Goal: Transaction & Acquisition: Subscribe to service/newsletter

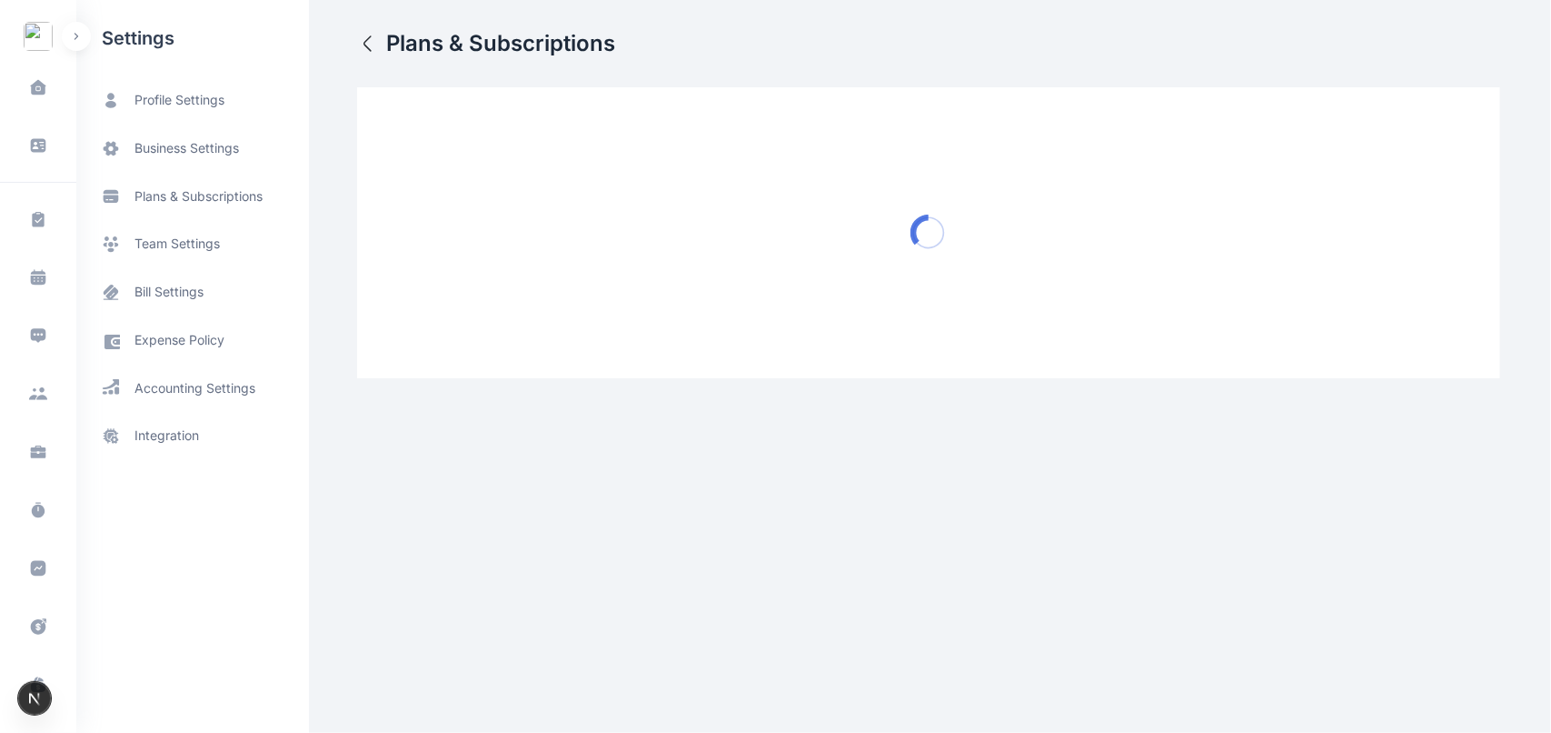
click at [357, 37] on div "Dashboard dashboard Conflict-Check conflict-check Task Management task manageme…" at bounding box center [775, 203] width 1551 height 407
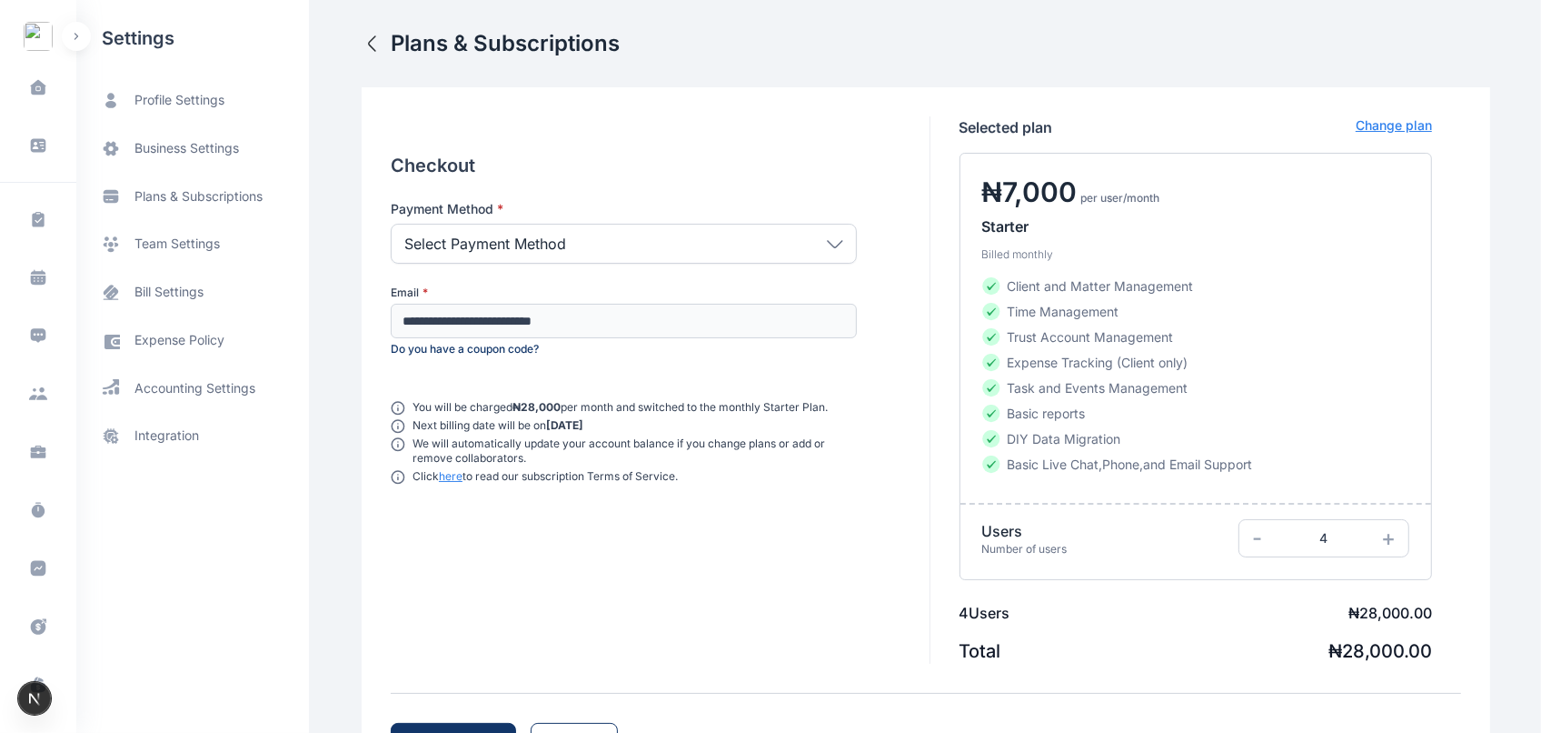
click at [362, 37] on icon "button" at bounding box center [373, 44] width 22 height 22
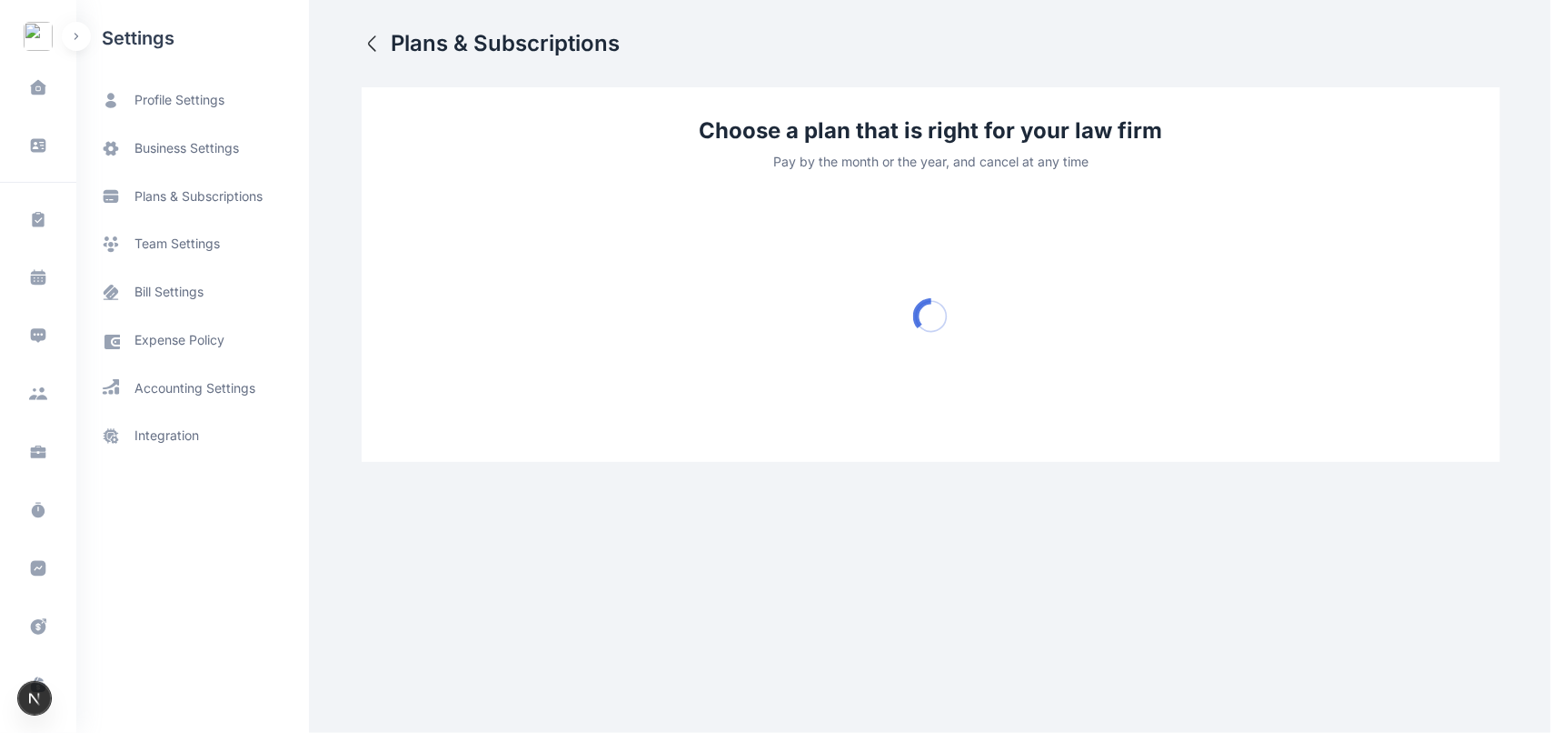
click at [369, 53] on icon "button" at bounding box center [373, 44] width 22 height 22
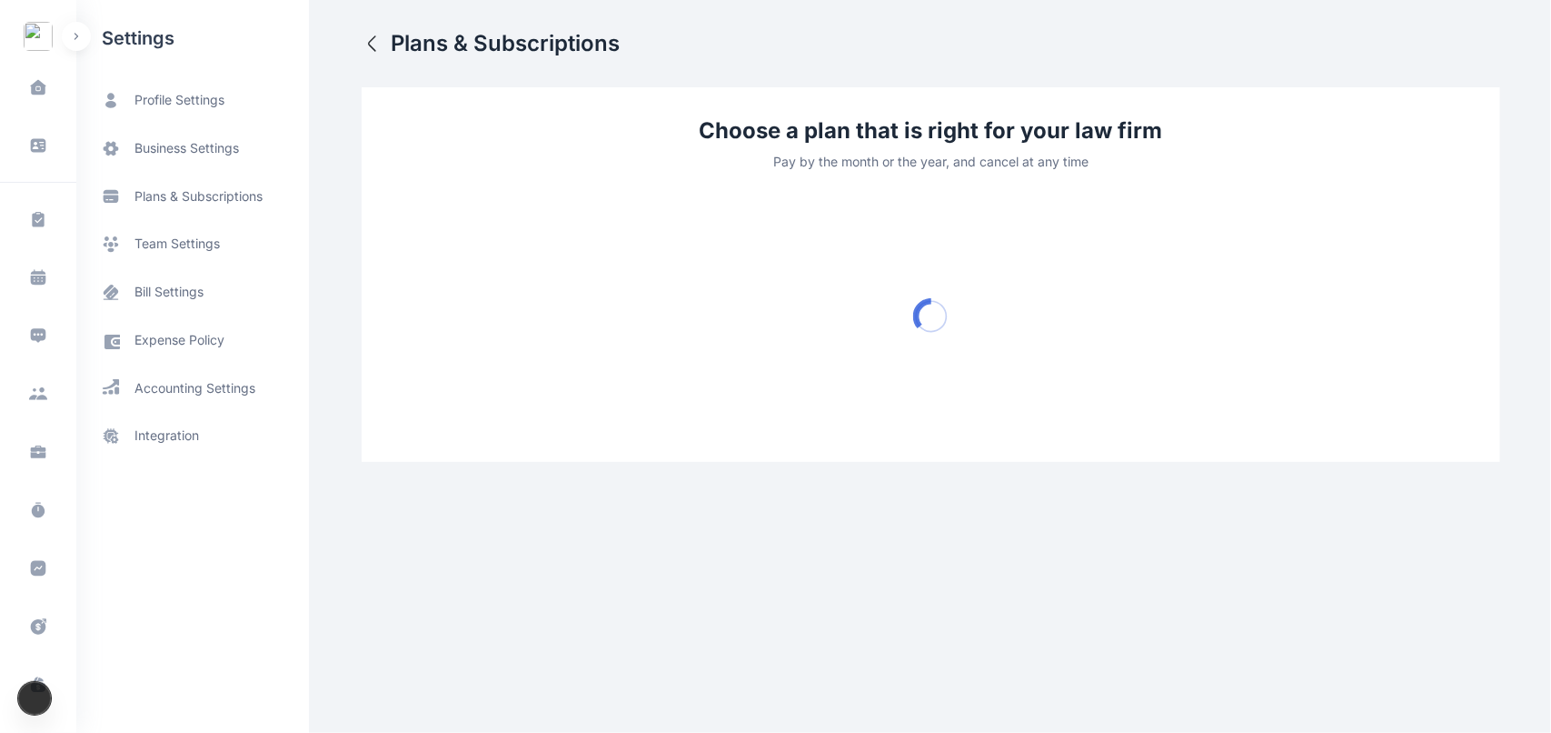
click at [369, 53] on icon "button" at bounding box center [373, 44] width 22 height 22
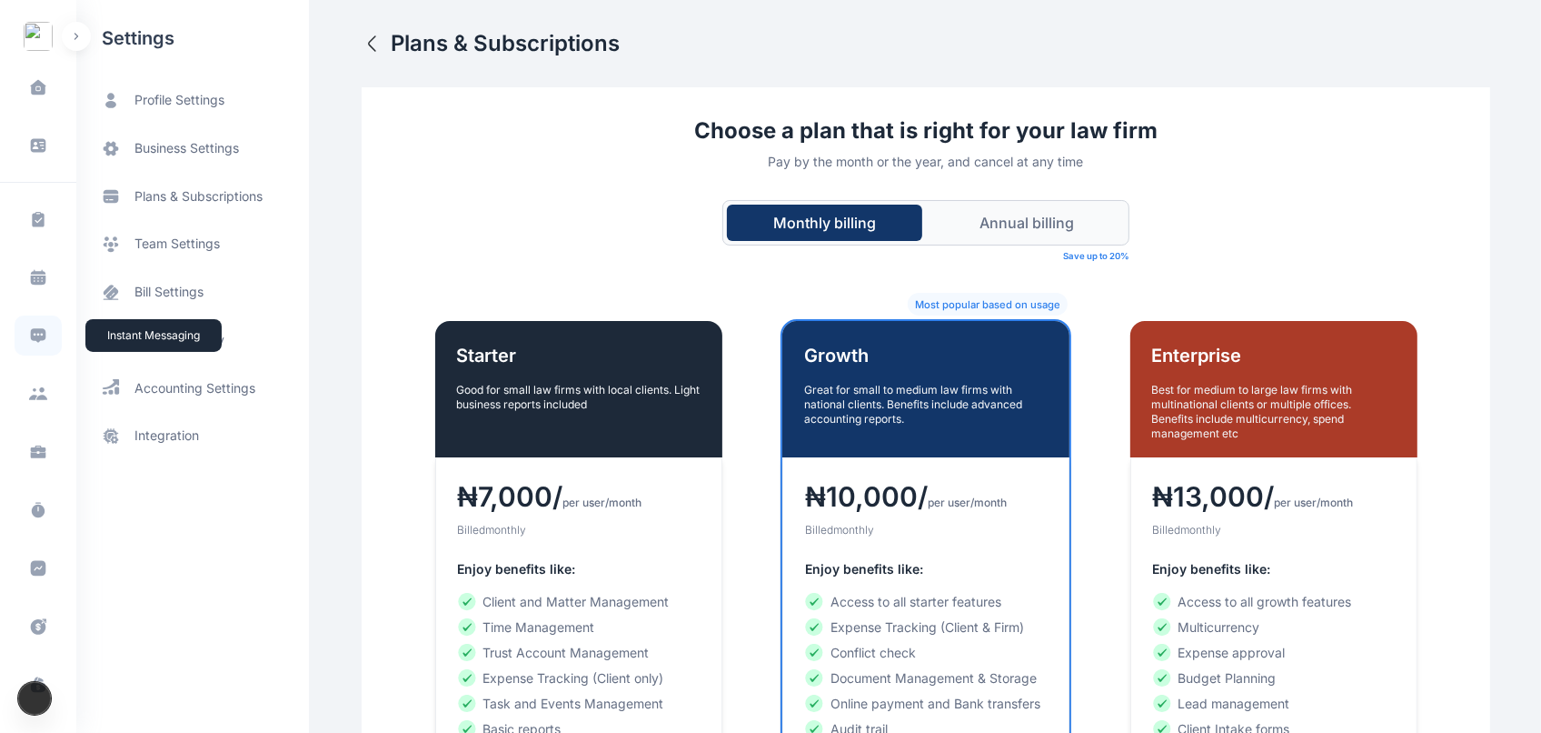
click at [38, 334] on icon at bounding box center [38, 335] width 18 height 18
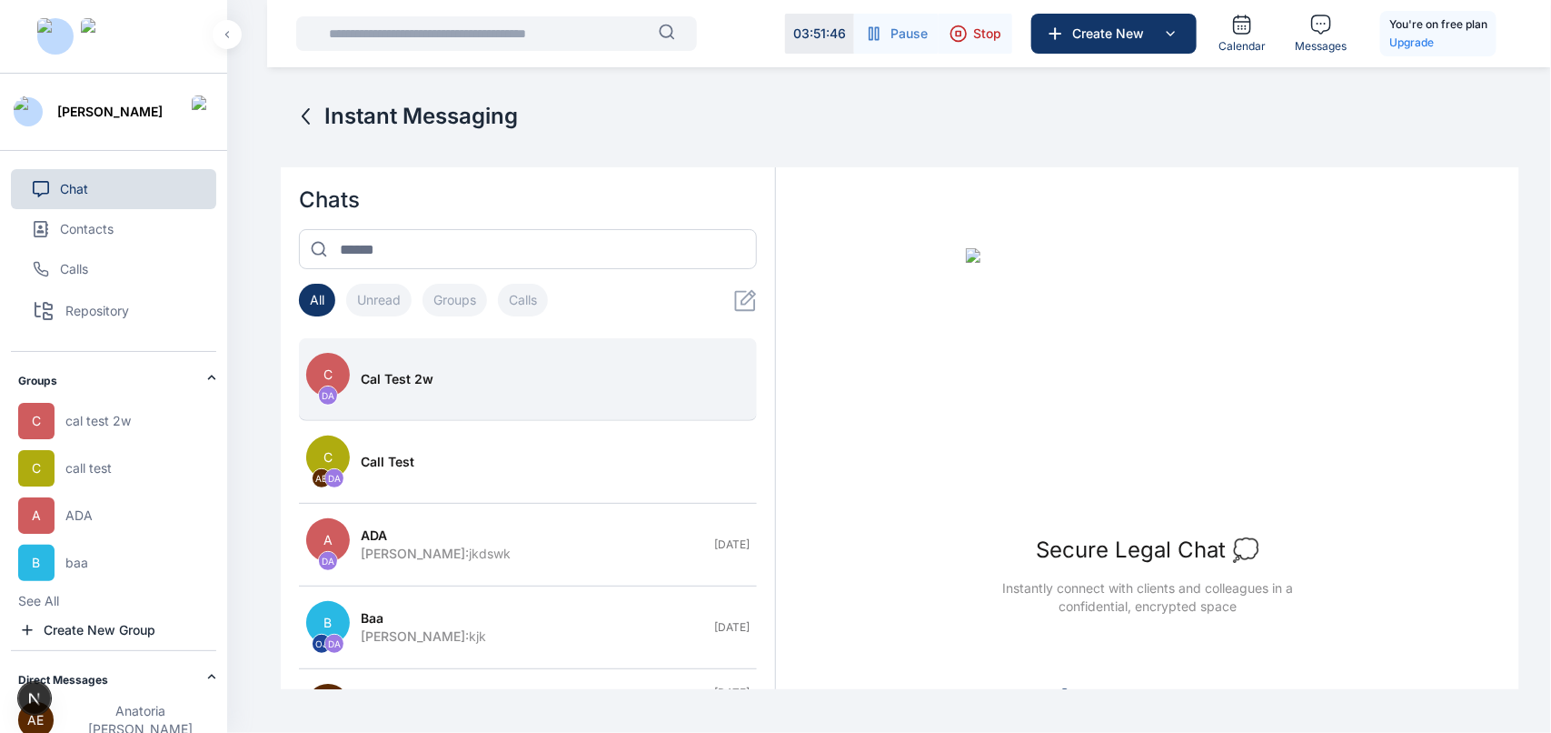
click at [428, 379] on span "cal test 2w" at bounding box center [397, 379] width 73 height 18
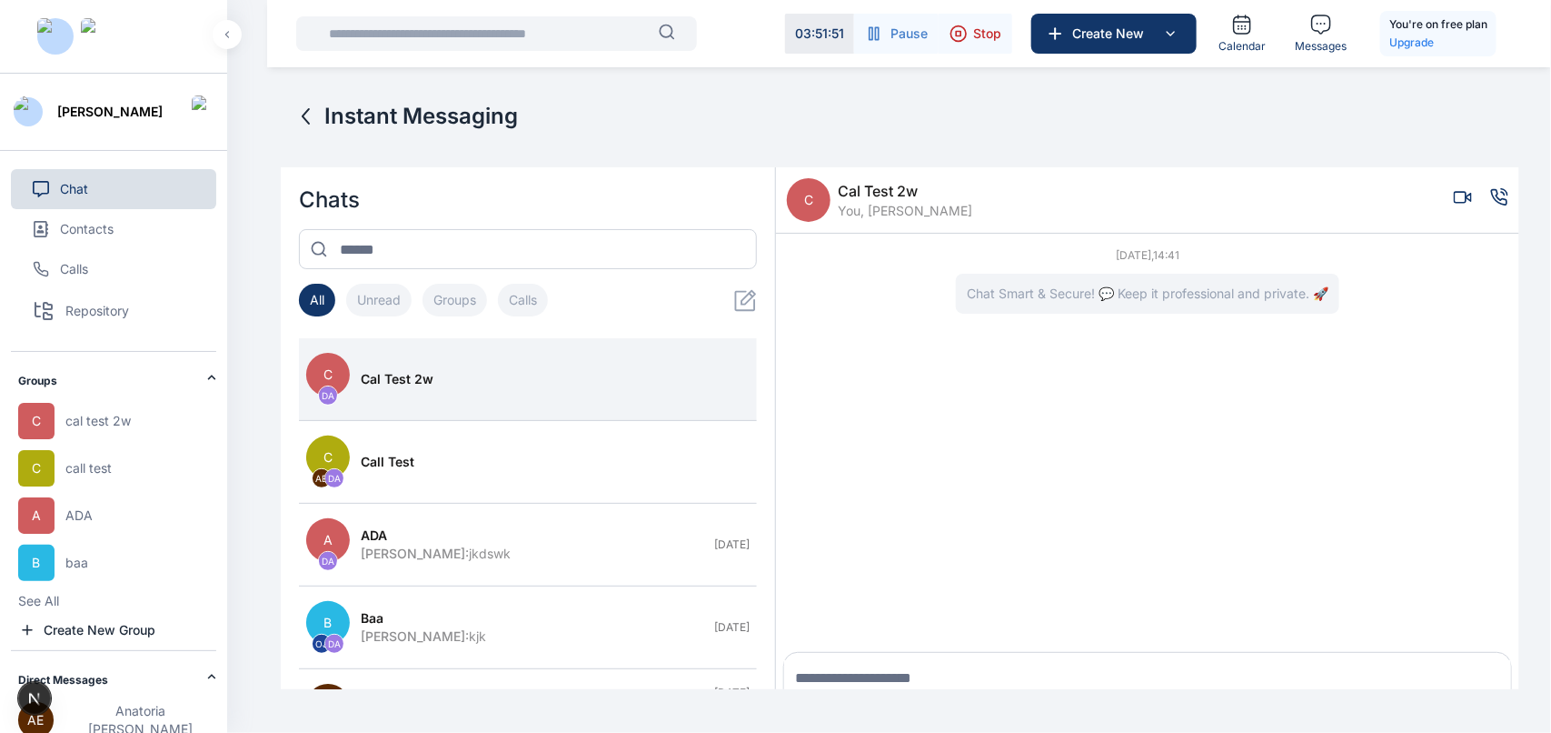
click at [1504, 192] on icon "Voice call" at bounding box center [1499, 197] width 18 height 18
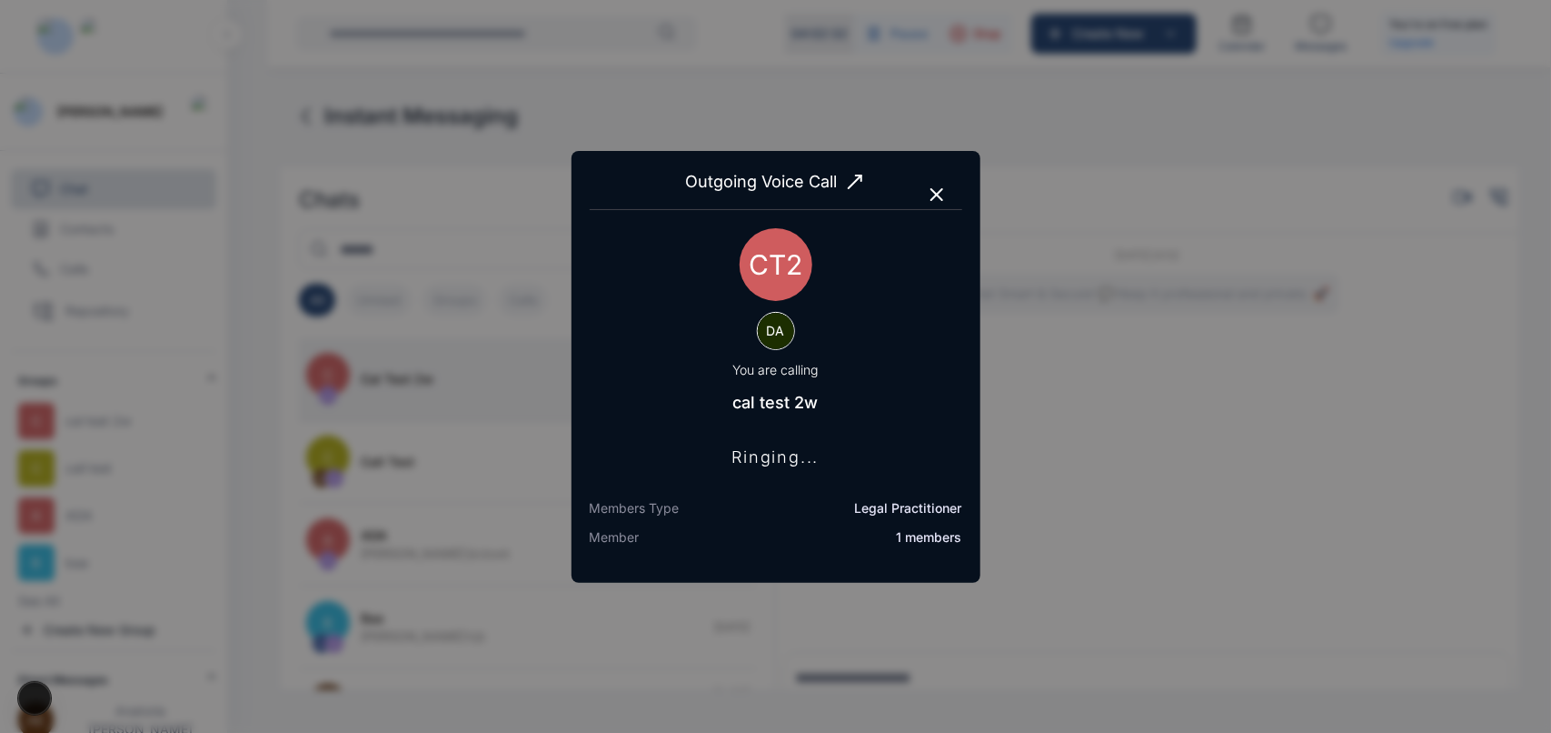
click at [948, 189] on button "button" at bounding box center [936, 194] width 29 height 29
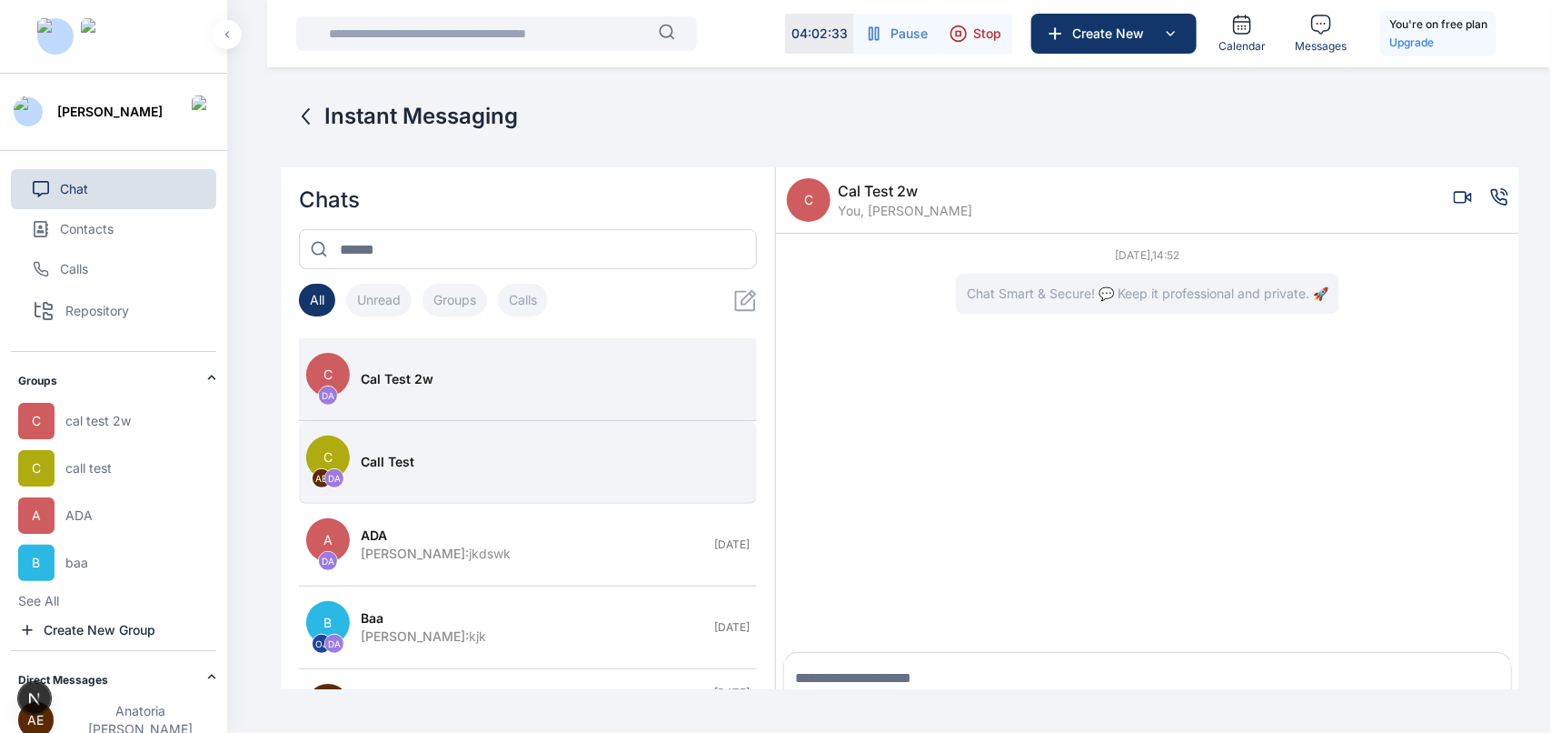
click at [577, 434] on button "C AE DA call test" at bounding box center [528, 462] width 458 height 83
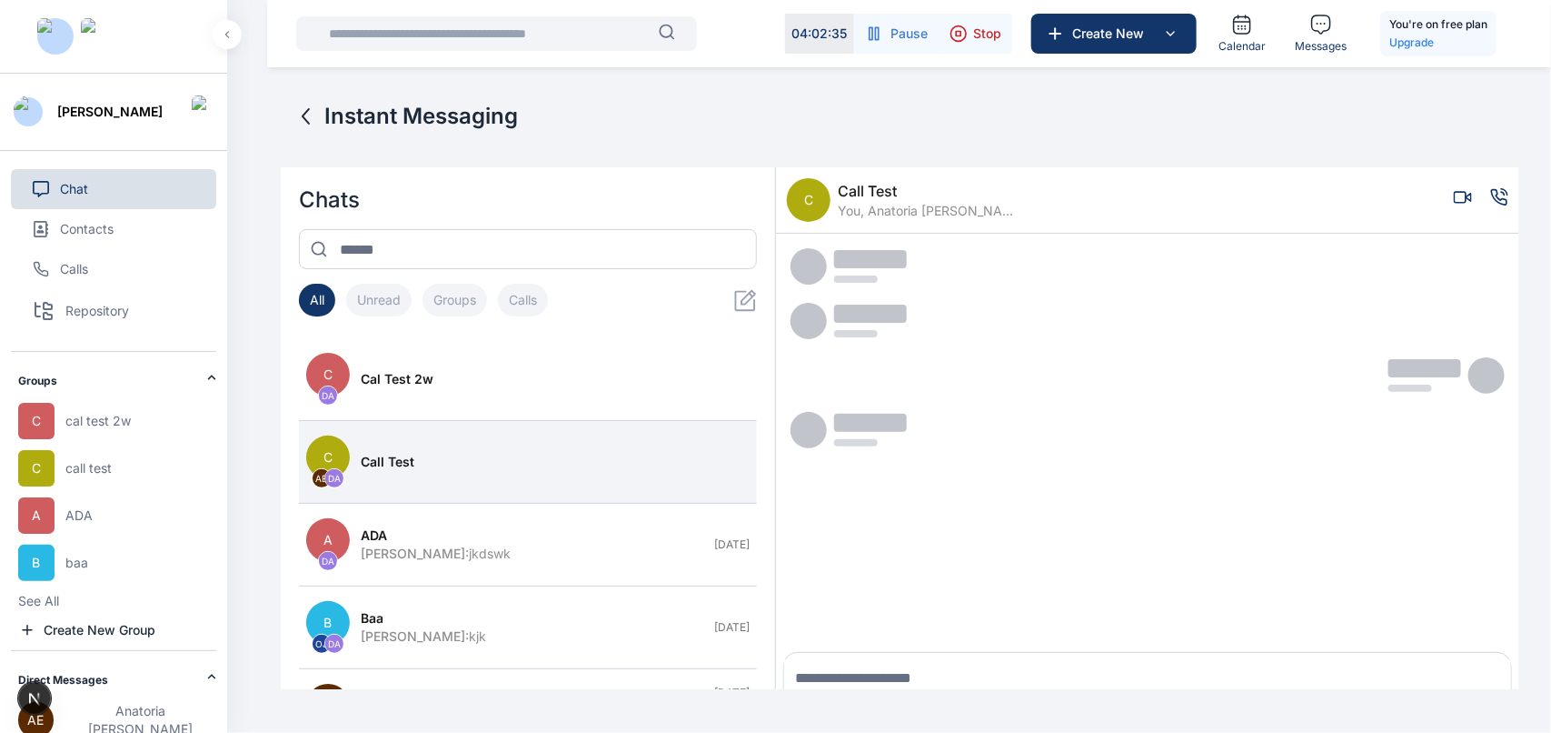
click at [1506, 198] on icon "Voice call" at bounding box center [1499, 197] width 18 height 18
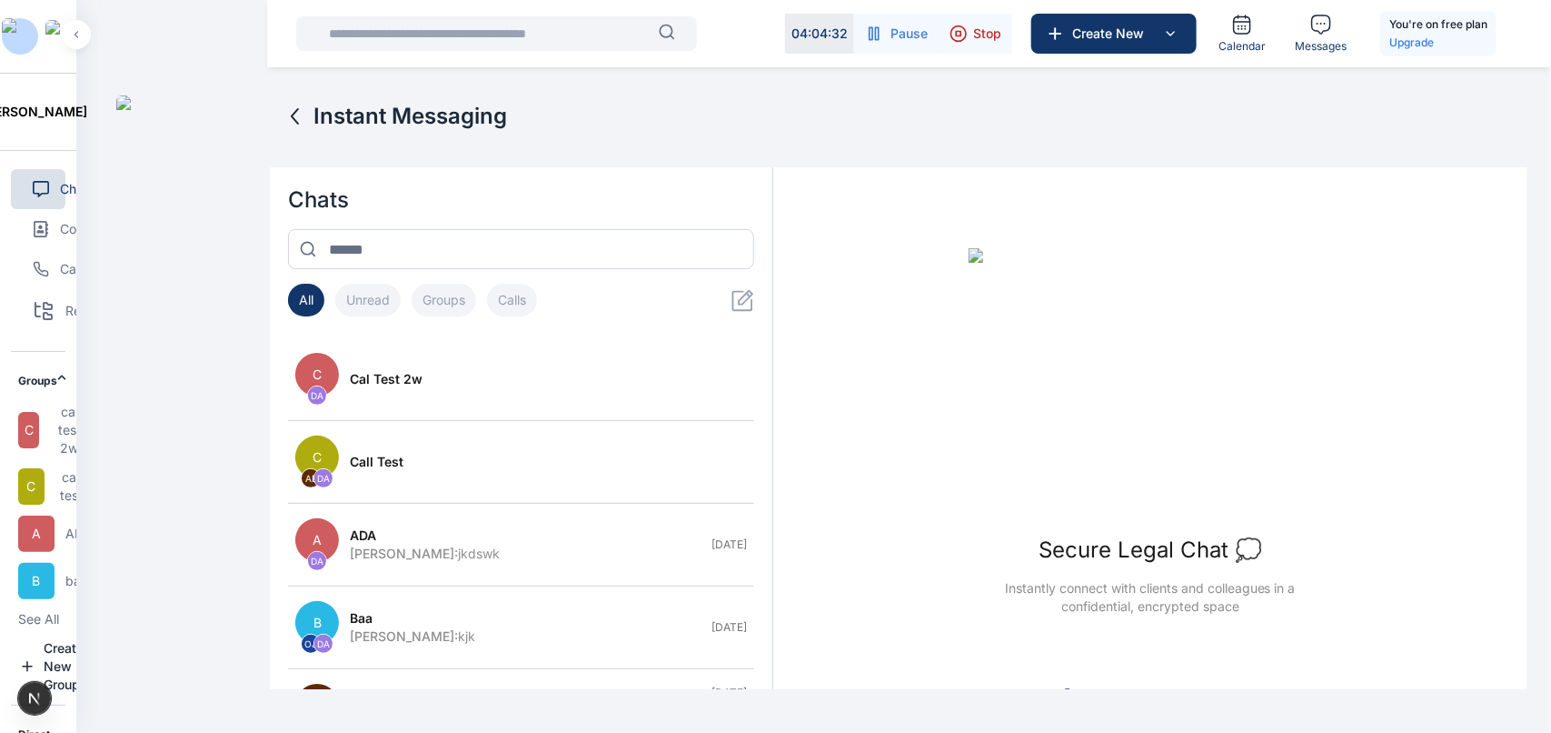
click at [939, 184] on div "Secure Legal Chat 💭 Instantly connect with clients and colleagues in a confiden…" at bounding box center [1150, 431] width 754 height 507
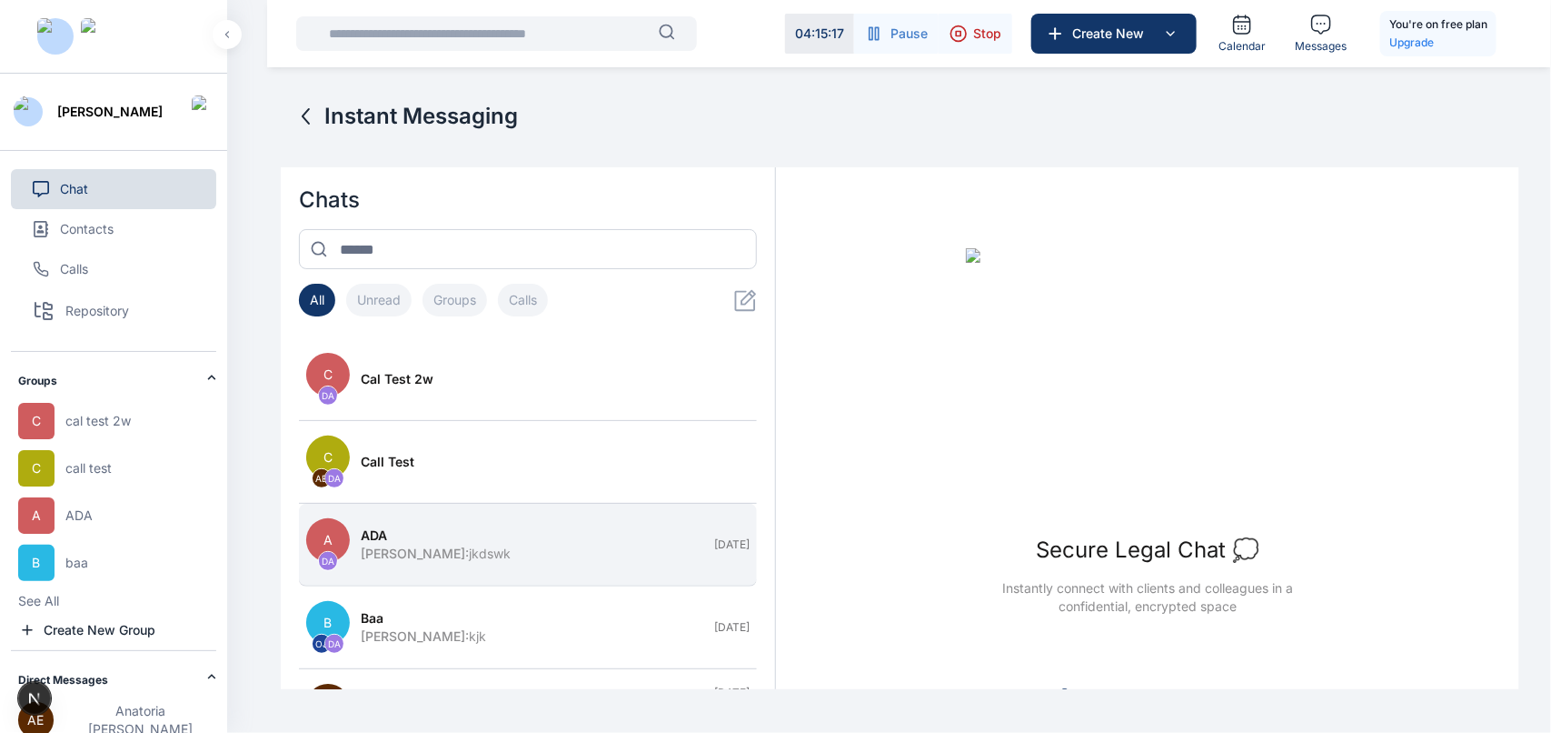
click at [502, 538] on div "ADA" at bounding box center [532, 535] width 343 height 18
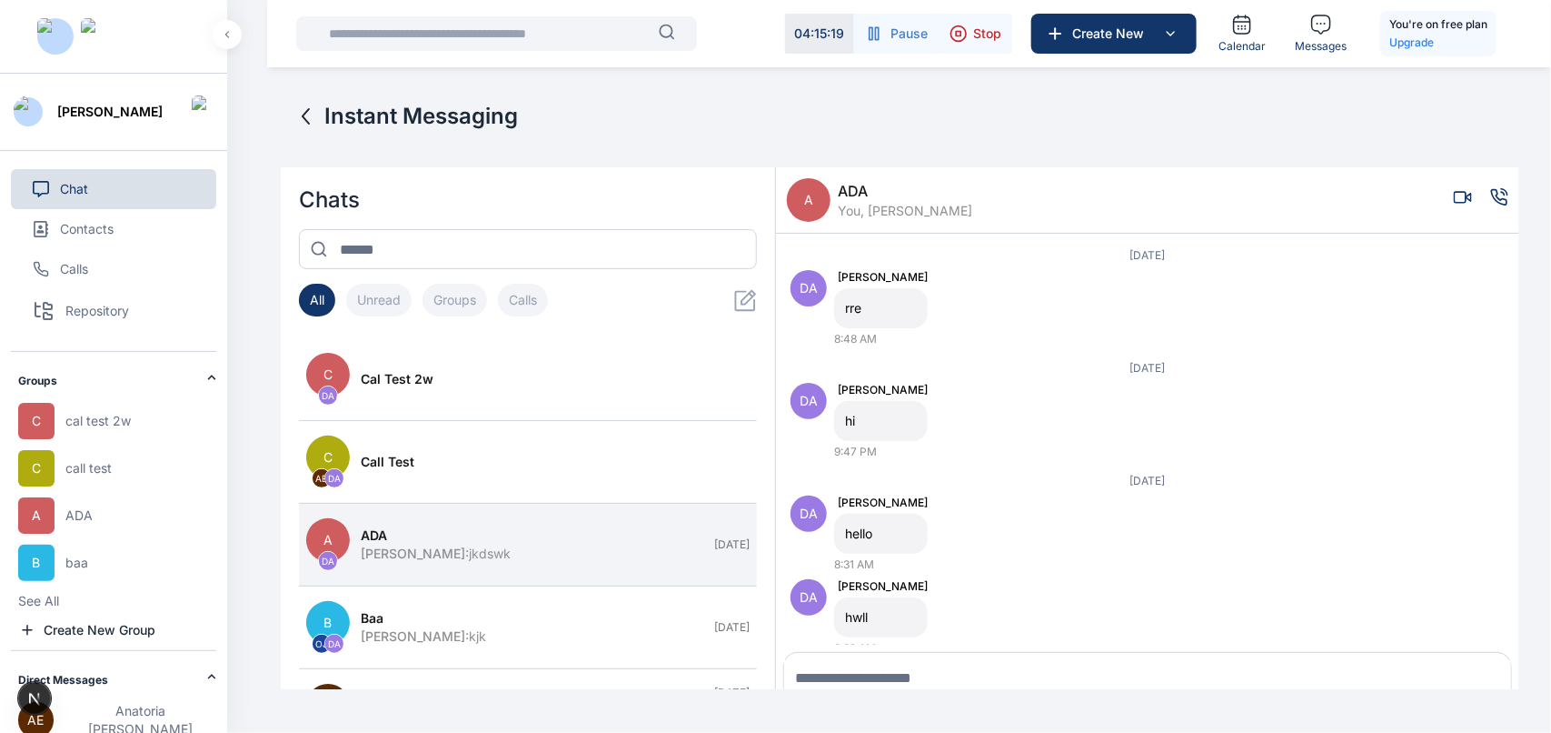
scroll to position [65, 0]
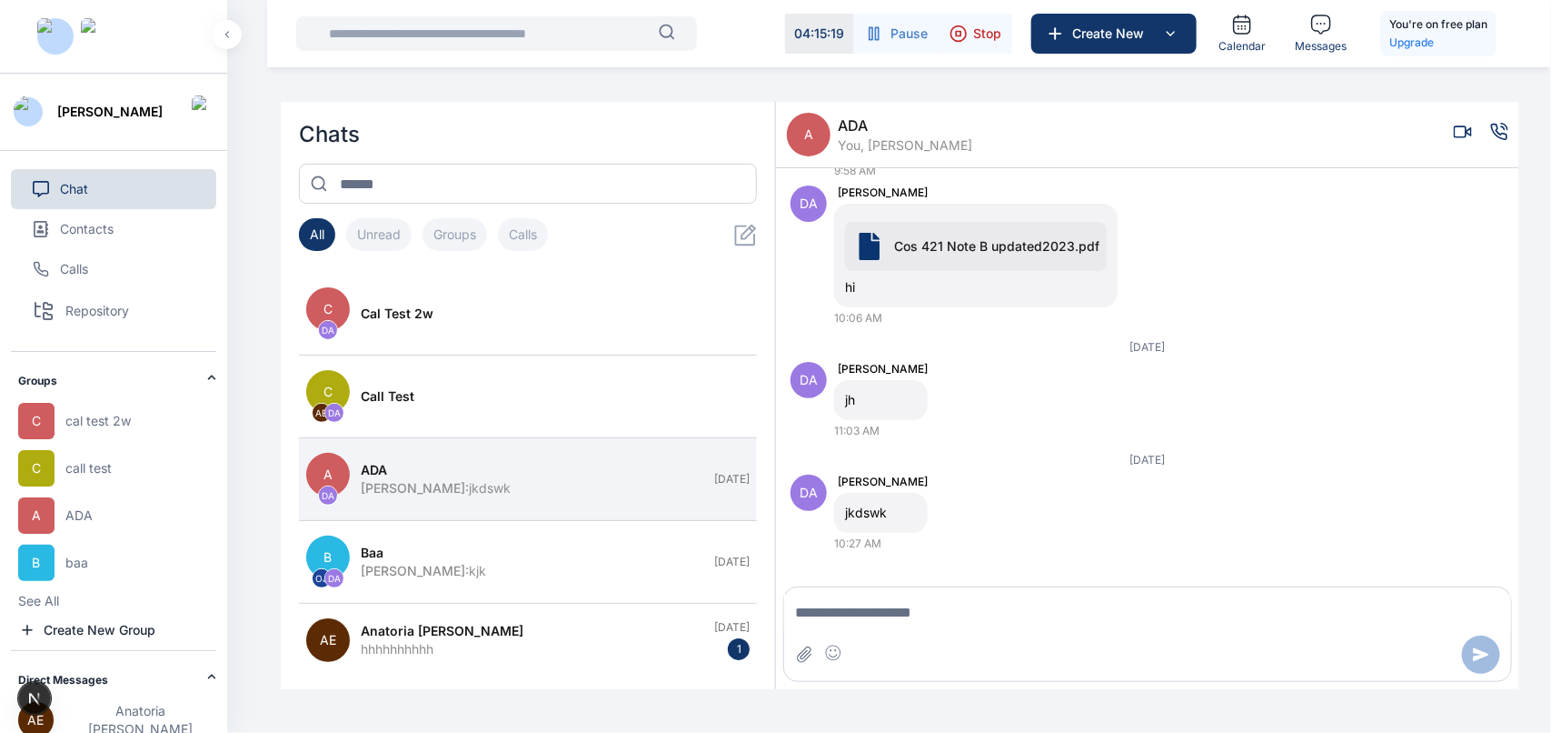
click at [1492, 187] on div "A ADA You, [PERSON_NAME] [DATE] DA [PERSON_NAME] rre 8:48 AM [DATE] DA [PERSON_…" at bounding box center [1147, 395] width 743 height 587
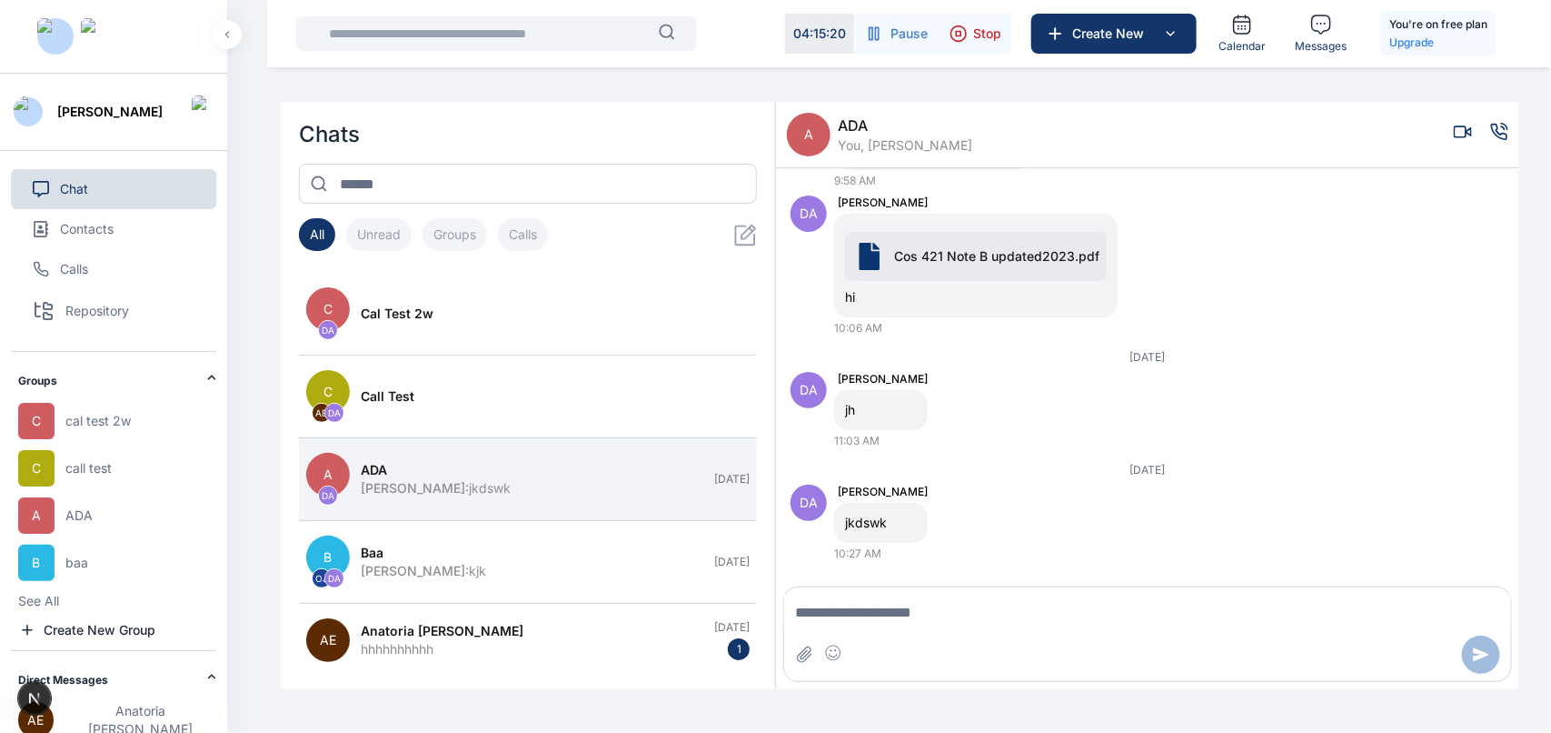
click at [1504, 132] on icon "Voice call" at bounding box center [1499, 132] width 18 height 18
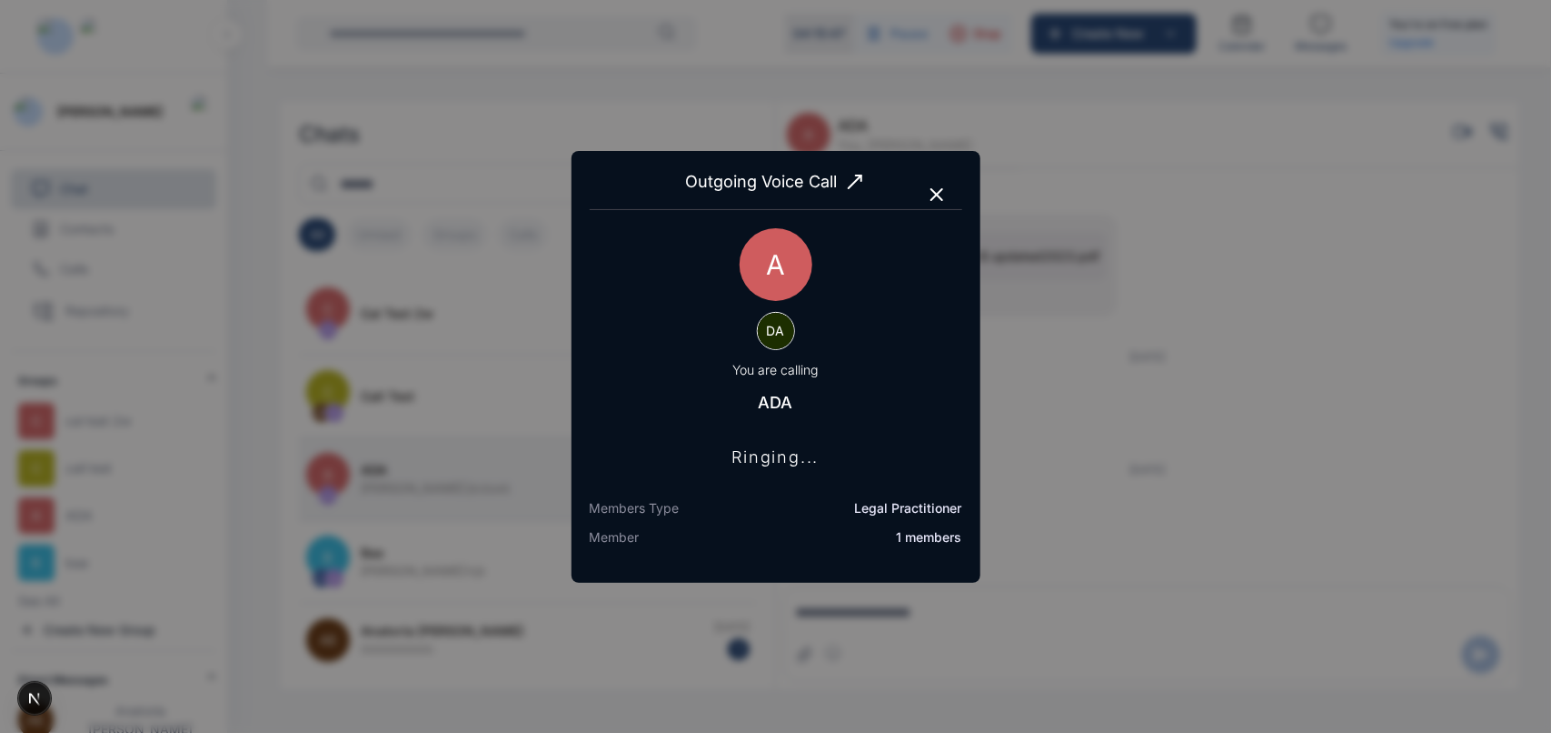
scroll to position [1788, 0]
